Goal: Information Seeking & Learning: Learn about a topic

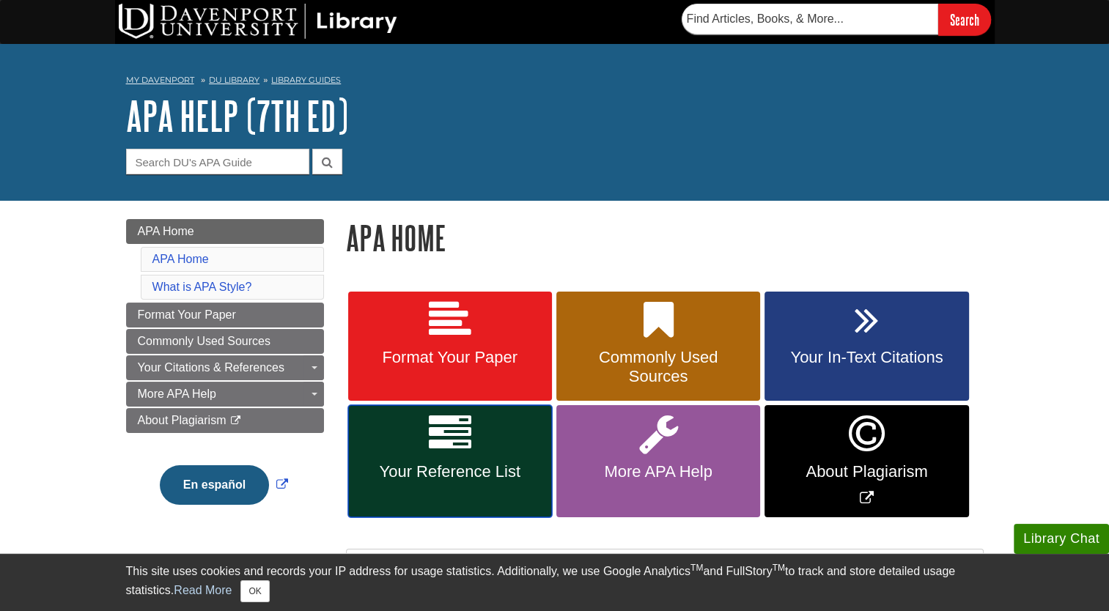
click at [384, 462] on span "Your Reference List" at bounding box center [450, 471] width 182 height 19
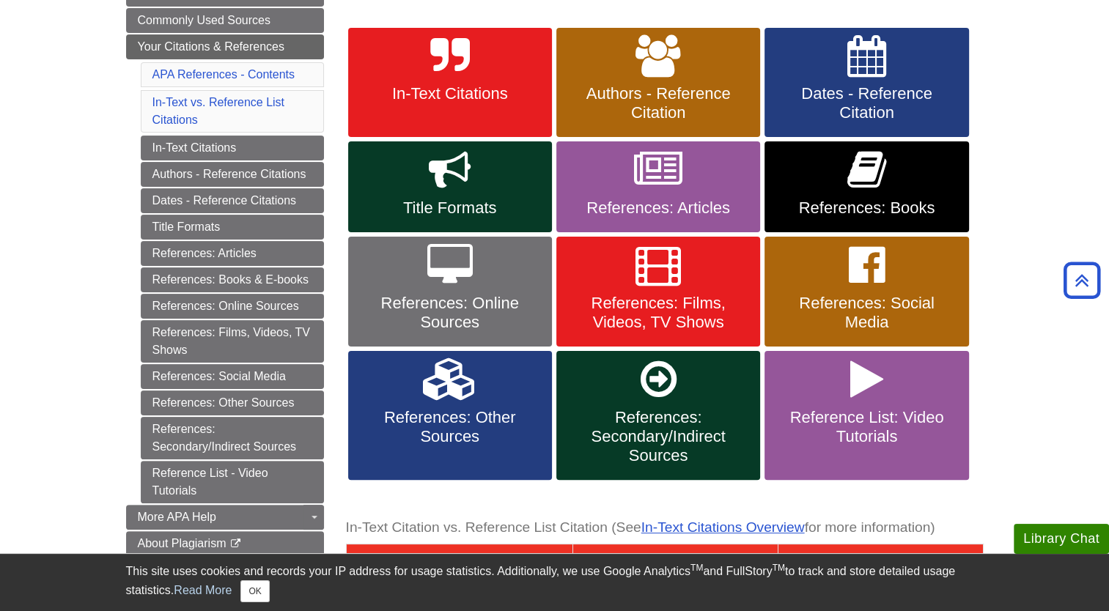
scroll to position [264, 0]
click at [696, 185] on link "References: Articles" at bounding box center [658, 186] width 204 height 91
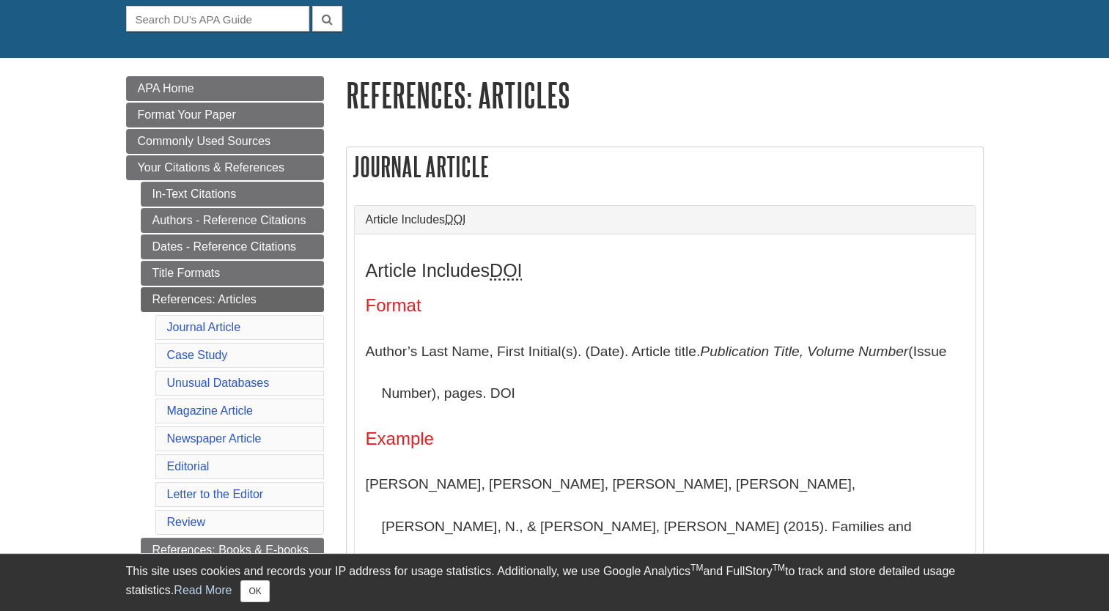
scroll to position [145, 0]
